Goal: Use online tool/utility: Utilize a website feature to perform a specific function

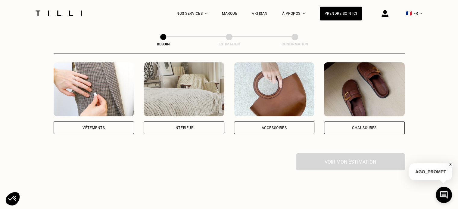
scroll to position [90, 0]
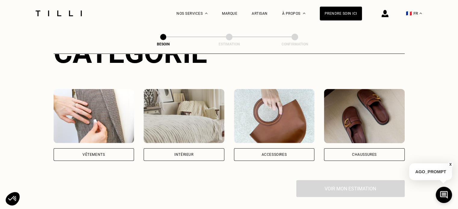
click at [94, 153] on div "Vêtements" at bounding box center [94, 155] width 22 height 4
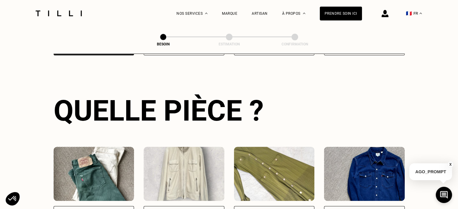
scroll to position [286, 0]
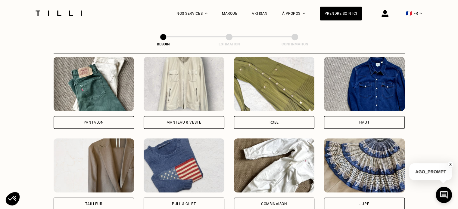
click at [104, 119] on div "Pantalon" at bounding box center [94, 122] width 81 height 13
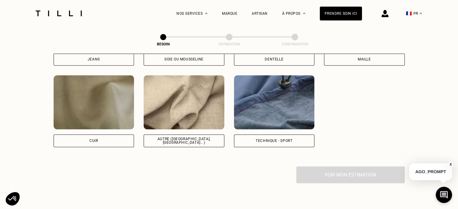
scroll to position [690, 0]
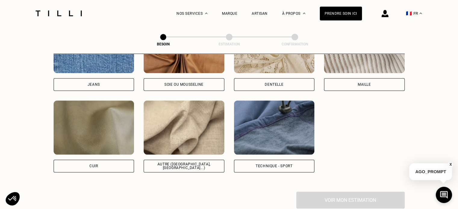
click at [196, 69] on div "Soie ou mousseline" at bounding box center [184, 55] width 81 height 72
select select "FR"
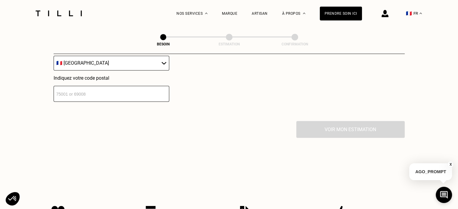
scroll to position [900, 0]
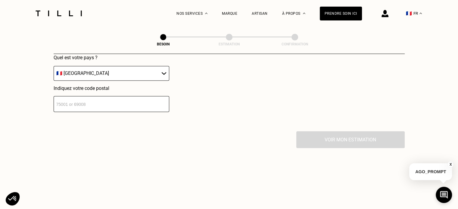
click at [136, 75] on select "🇩🇪 [GEOGRAPHIC_DATA] 🇦🇹 [GEOGRAPHIC_DATA] 🇧🇪 [GEOGRAPHIC_DATA] 🇧🇬 Bulgarie 🇨🇾 C…" at bounding box center [112, 73] width 116 height 15
click at [124, 106] on input "number" at bounding box center [112, 104] width 116 height 16
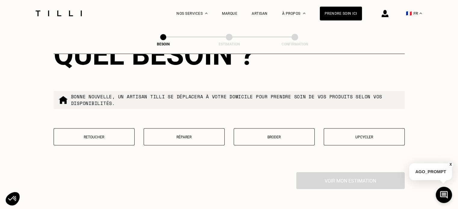
scroll to position [1020, 0]
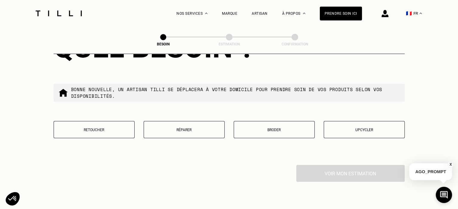
type input "92200"
click at [111, 130] on button "Retoucher" at bounding box center [94, 129] width 81 height 17
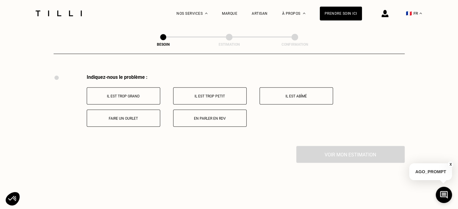
scroll to position [1114, 0]
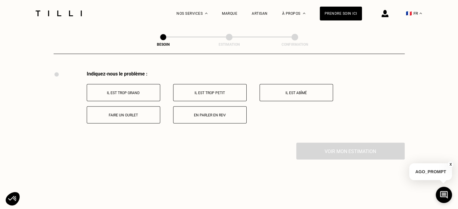
click at [144, 91] on p "Il est trop grand" at bounding box center [123, 93] width 67 height 4
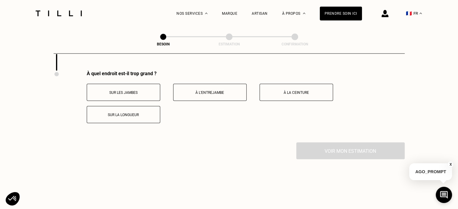
scroll to position [1204, 0]
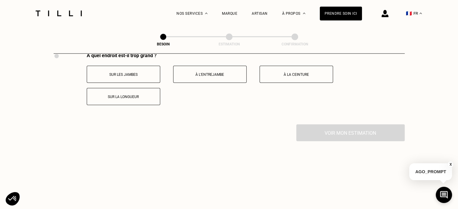
click at [133, 97] on button "Sur la longueur" at bounding box center [124, 96] width 74 height 17
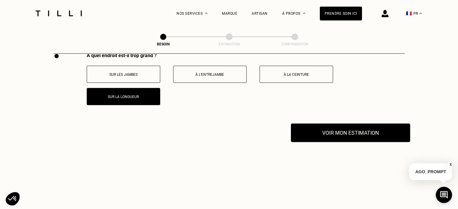
click at [379, 132] on button "Voir mon estimation" at bounding box center [350, 133] width 119 height 19
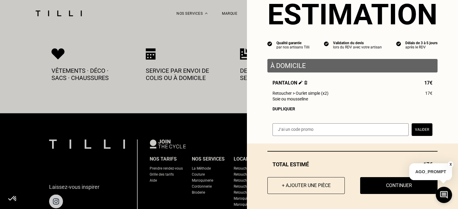
scroll to position [1385, 0]
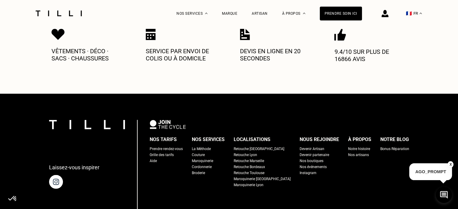
click at [183, 146] on div "Prendre rendez-vous" at bounding box center [166, 149] width 33 height 6
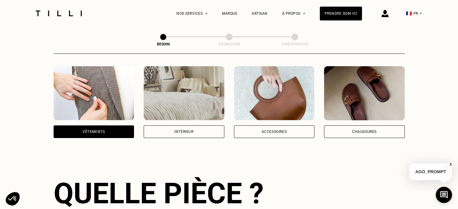
scroll to position [151, 0]
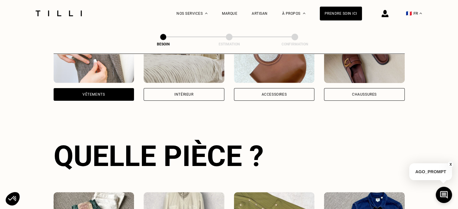
click at [109, 88] on div "Vêtements" at bounding box center [94, 94] width 81 height 13
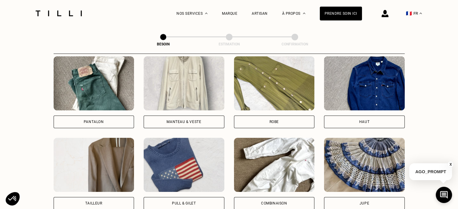
click at [96, 84] on img at bounding box center [94, 83] width 81 height 54
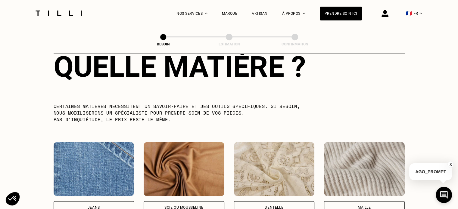
scroll to position [644, 0]
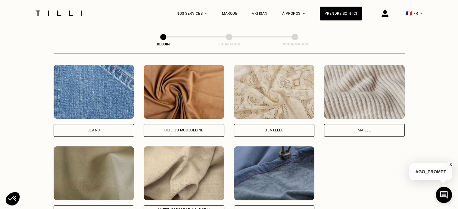
click at [192, 94] on img at bounding box center [184, 92] width 81 height 54
select select "FR"
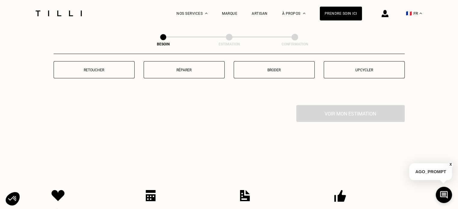
scroll to position [1080, 0]
click at [107, 74] on button "Retoucher" at bounding box center [94, 68] width 81 height 17
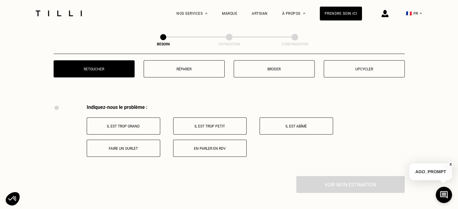
click at [115, 62] on button "Retoucher" at bounding box center [94, 68] width 81 height 17
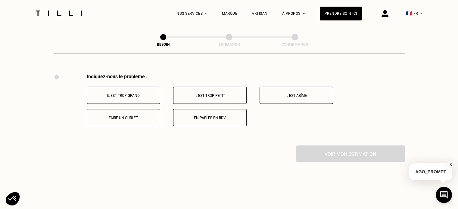
scroll to position [1114, 0]
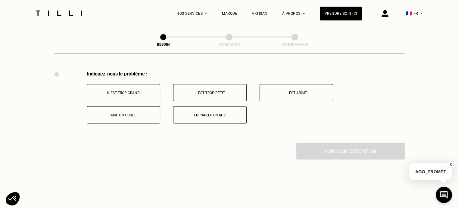
click at [151, 85] on button "Il est trop grand" at bounding box center [124, 92] width 74 height 17
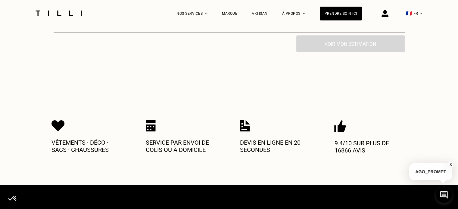
scroll to position [1193, 0]
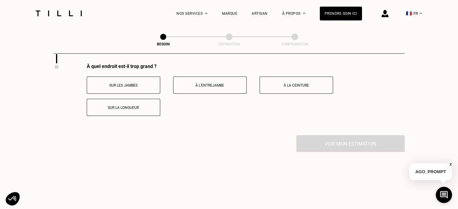
click at [136, 108] on button "Sur la longueur" at bounding box center [124, 107] width 74 height 17
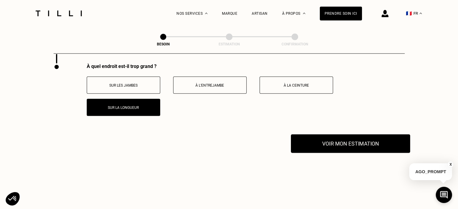
click at [351, 144] on button "Voir mon estimation" at bounding box center [350, 144] width 119 height 19
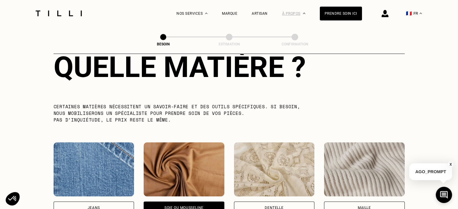
scroll to position [530, 0]
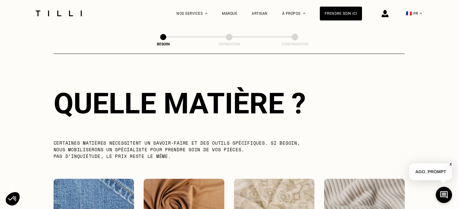
click at [41, 9] on div at bounding box center [58, 13] width 51 height 27
click at [67, 14] on img at bounding box center [58, 14] width 51 height 6
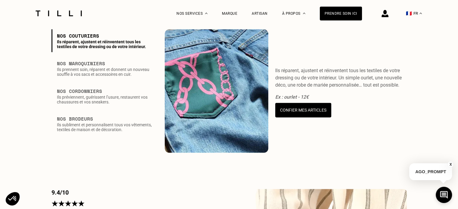
scroll to position [693, 0]
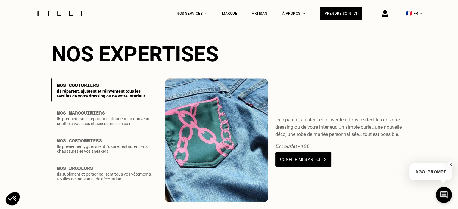
scroll to position [400, 0]
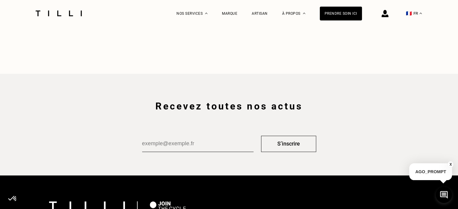
scroll to position [1115, 0]
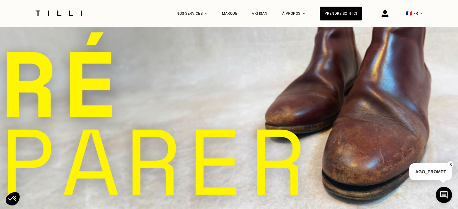
select select "FR"
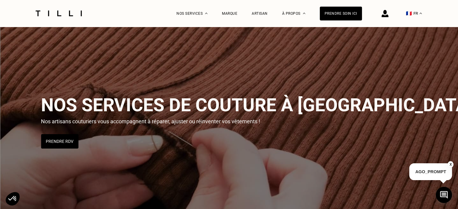
scroll to position [1183, 0]
